Goal: Task Accomplishment & Management: Manage account settings

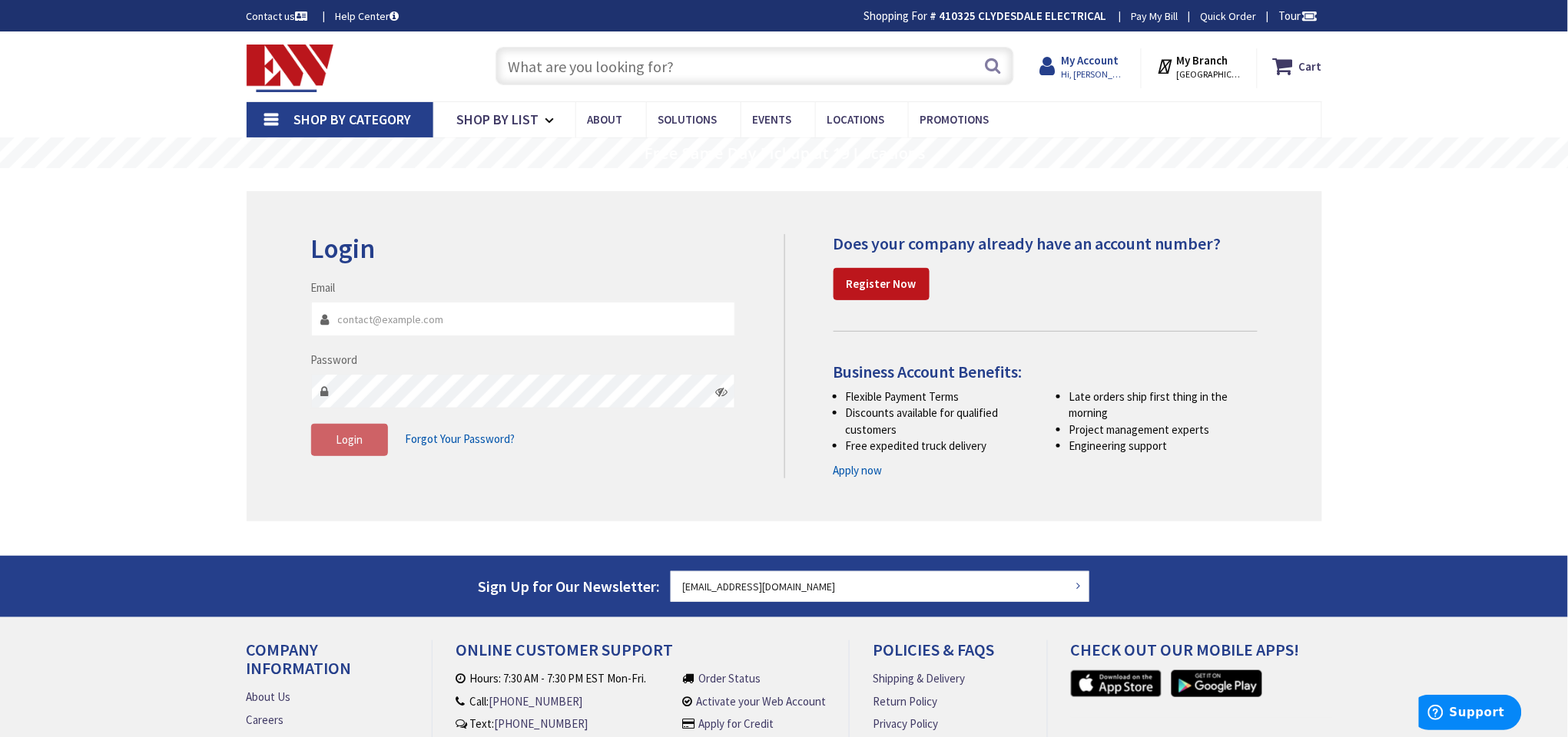
type input "[EMAIL_ADDRESS][DOMAIN_NAME]"
click at [1081, 62] on strong "My Account" at bounding box center [1090, 60] width 57 height 14
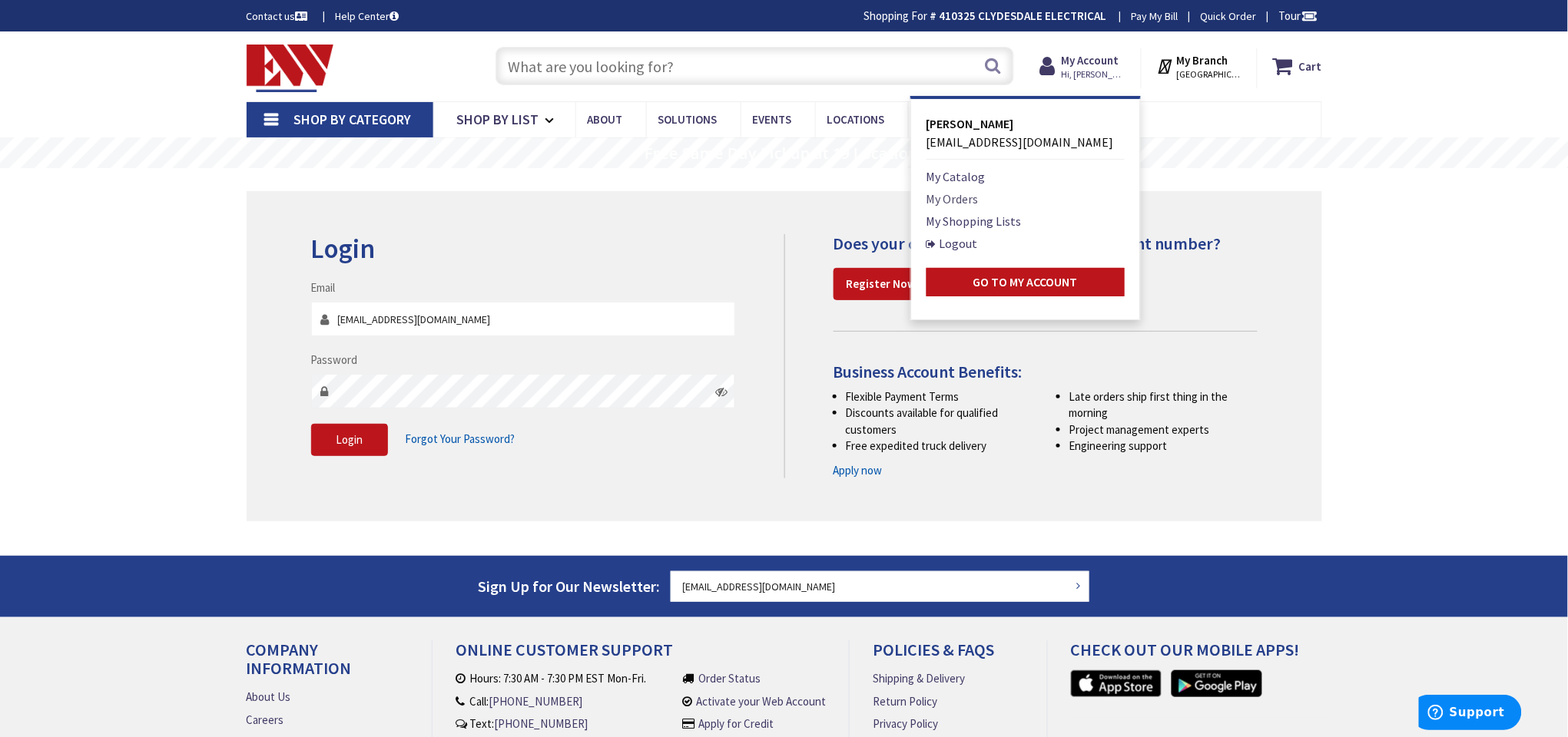
click at [935, 190] on link "My Orders" at bounding box center [953, 199] width 52 height 19
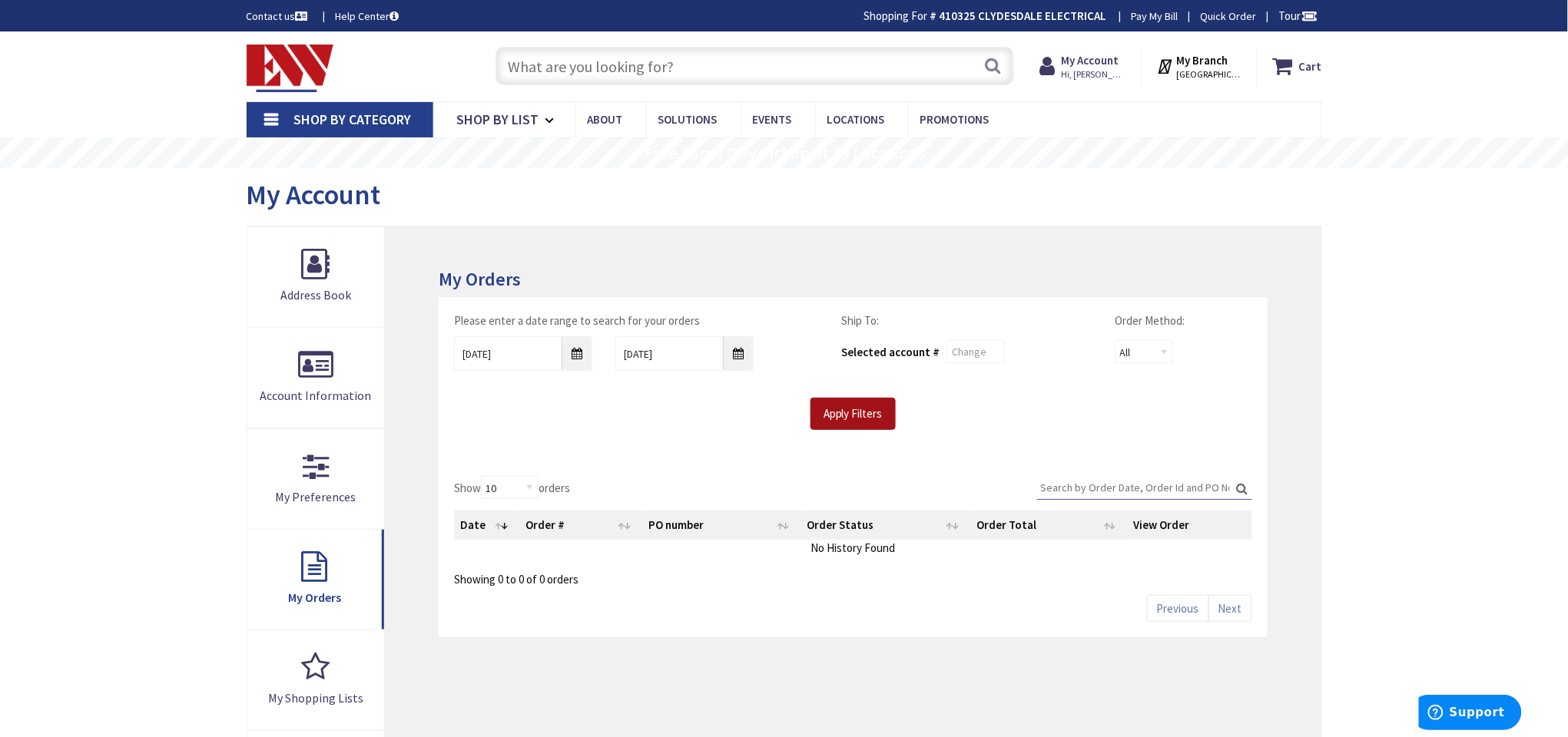
click at [866, 421] on input "Apply Filters" at bounding box center [853, 414] width 85 height 32
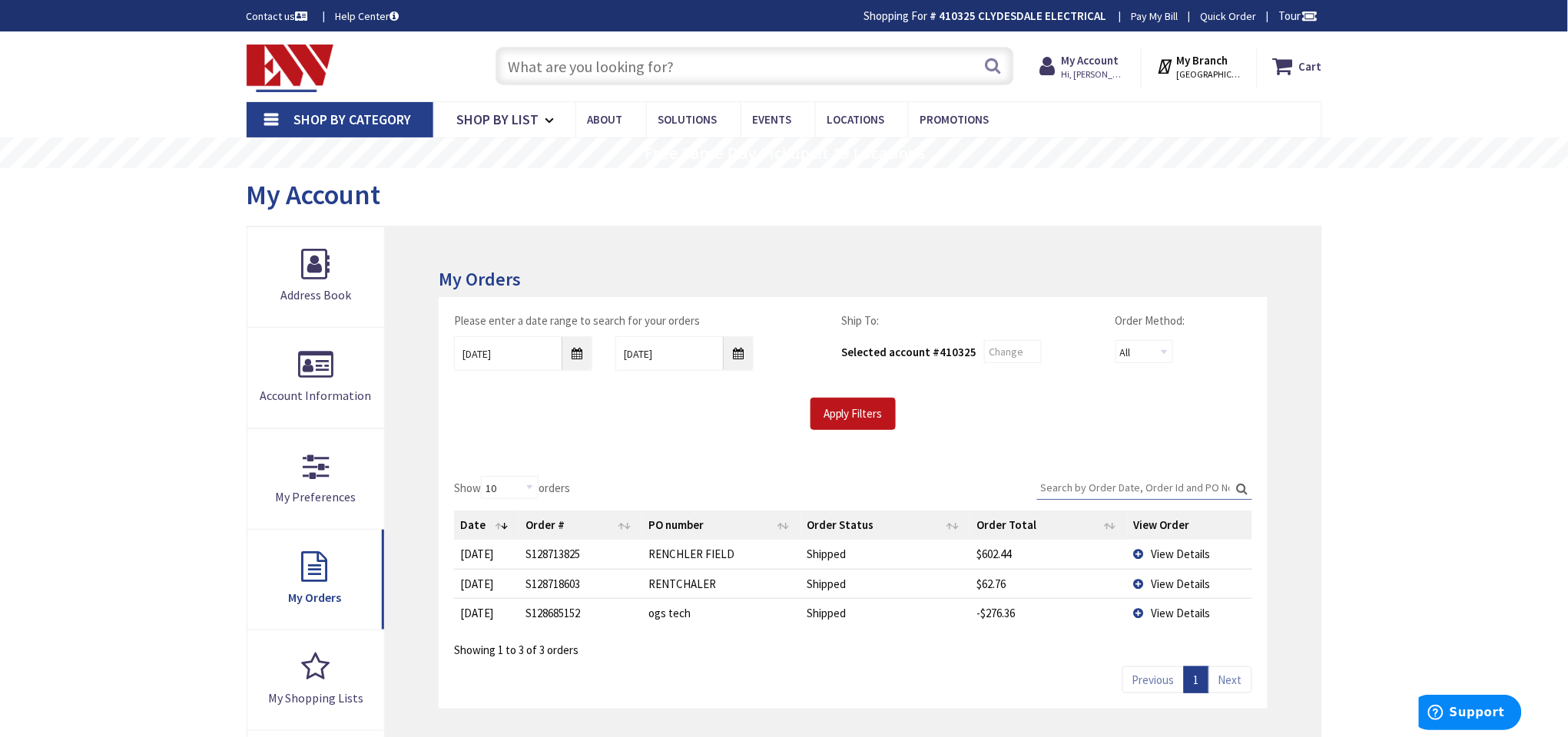
click at [1136, 11] on link "Pay My Bill" at bounding box center [1155, 15] width 47 height 15
